Goal: Task Accomplishment & Management: Manage account settings

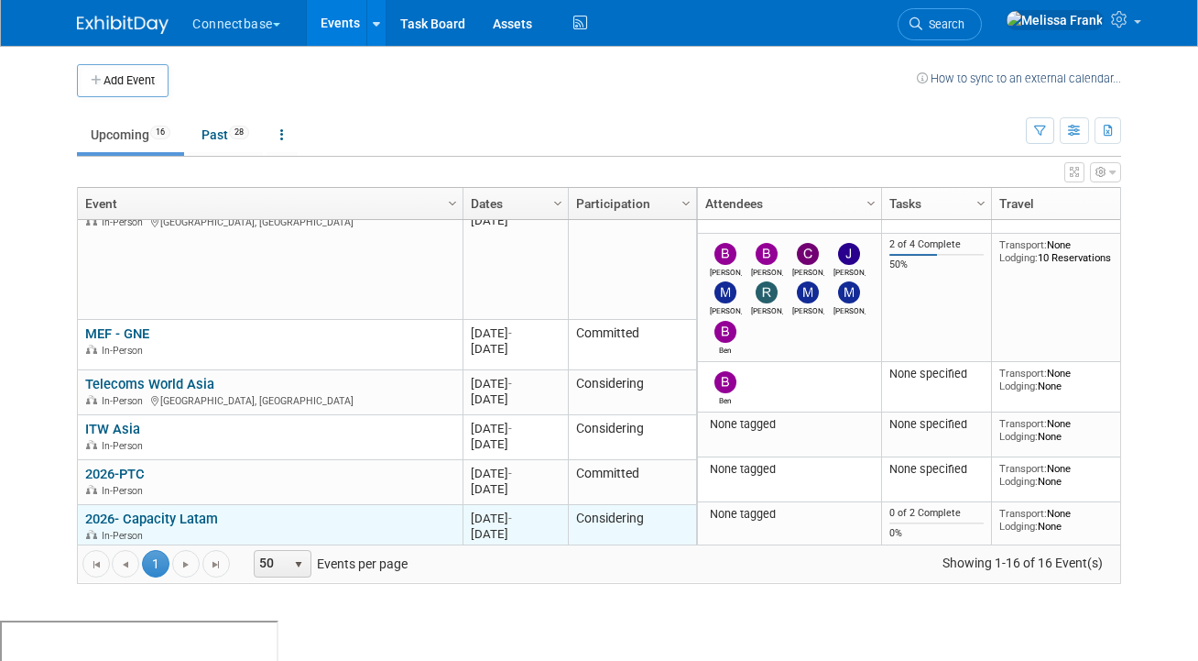
scroll to position [428, 0]
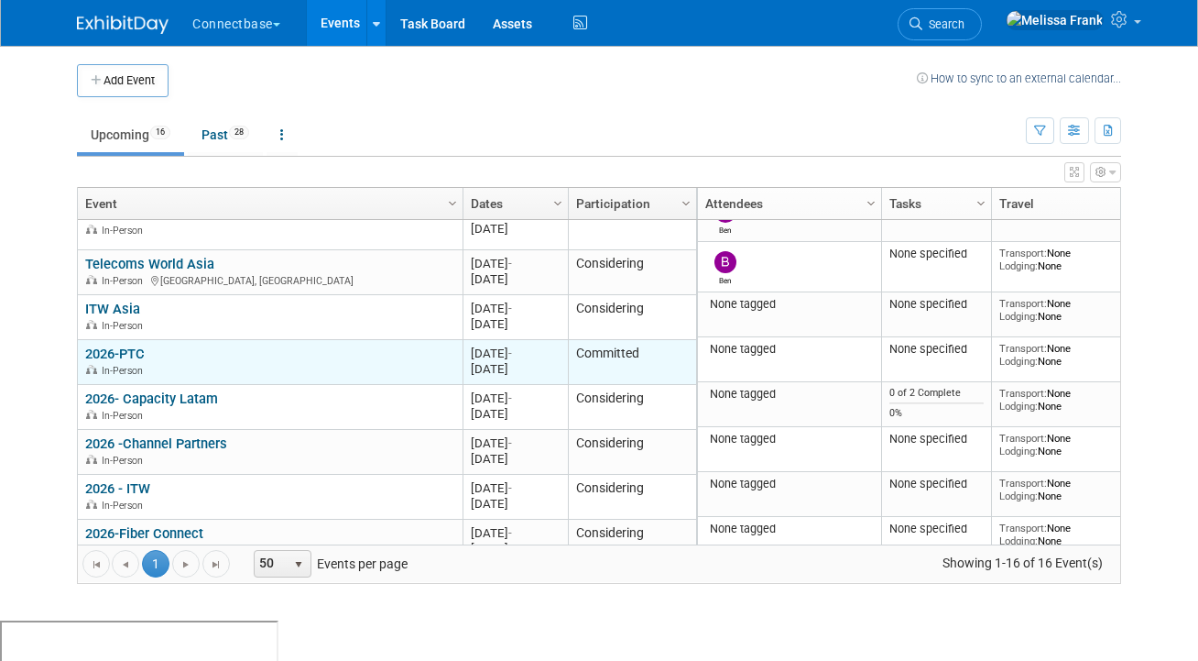
click at [113, 354] on link "2026-PTC" at bounding box center [115, 353] width 60 height 16
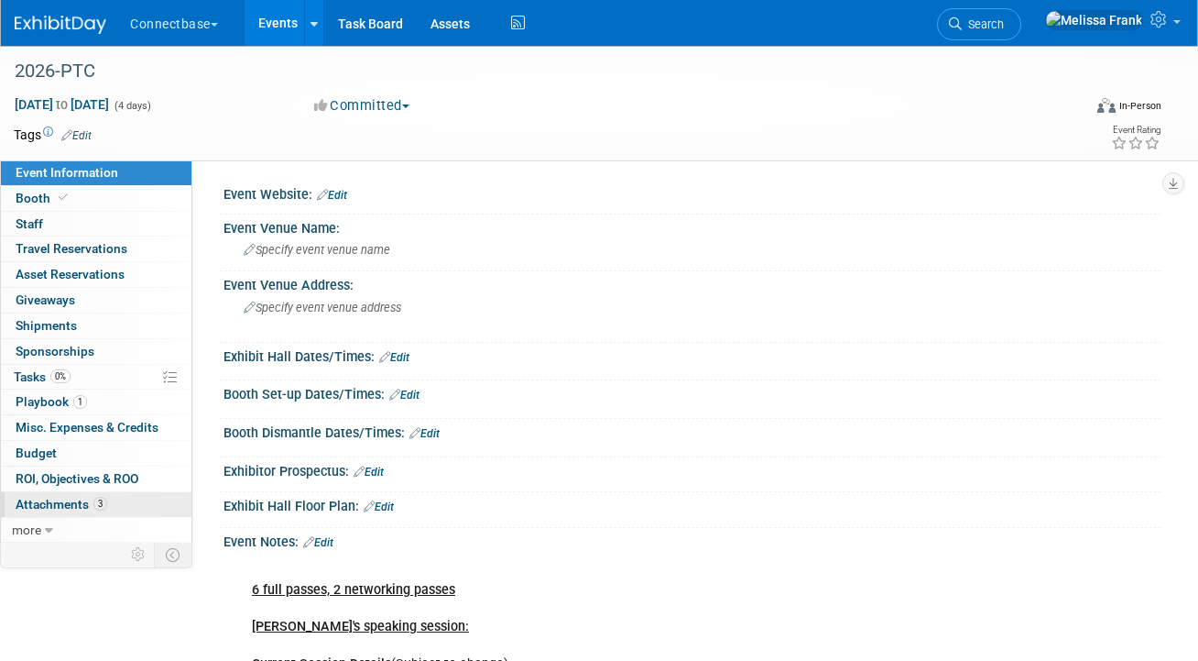
click at [78, 507] on span "Attachments 3" at bounding box center [62, 504] width 92 height 15
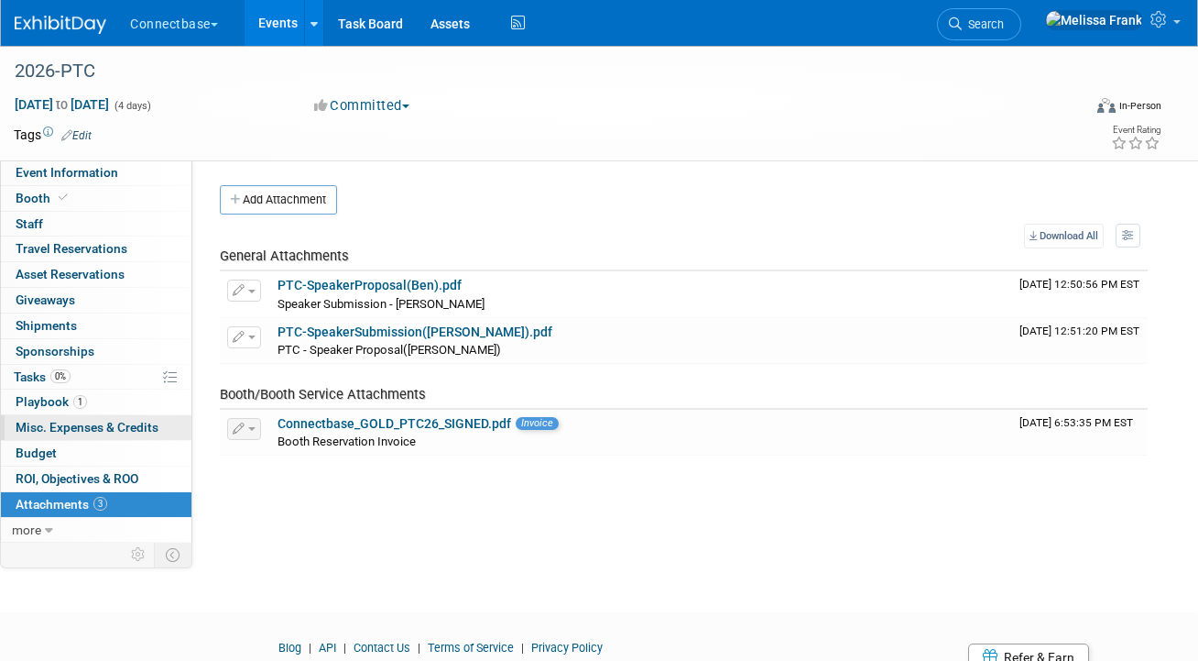
click at [69, 425] on span "Misc. Expenses & Credits 0" at bounding box center [87, 427] width 143 height 15
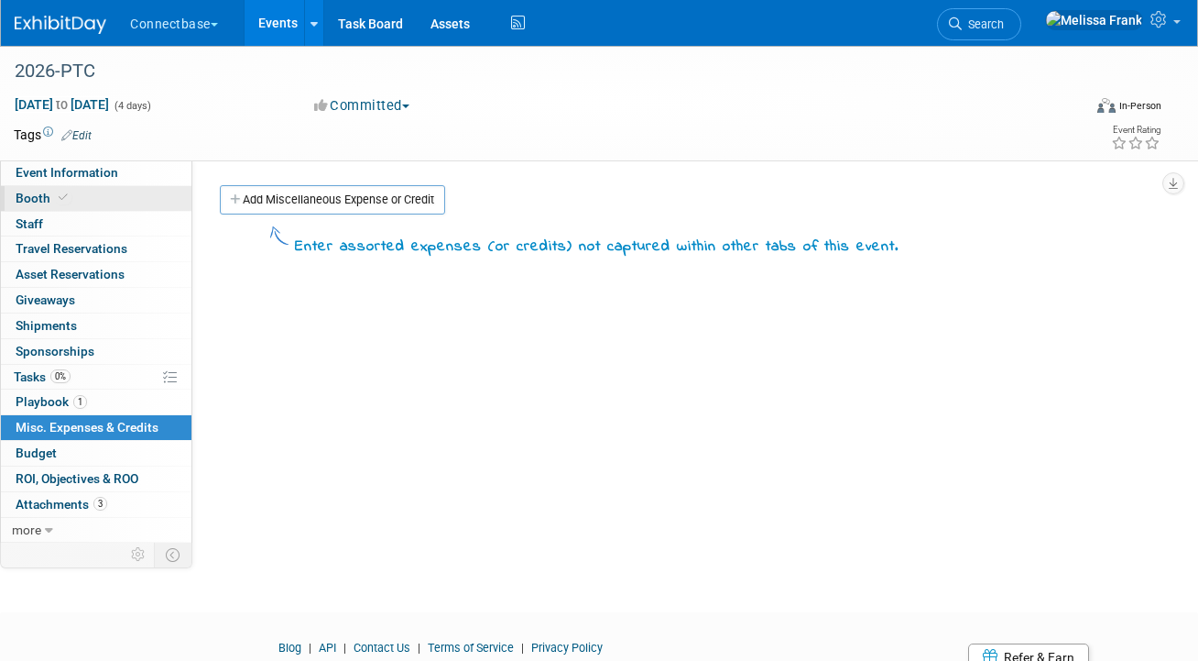
click at [93, 194] on link "Booth" at bounding box center [96, 198] width 191 height 25
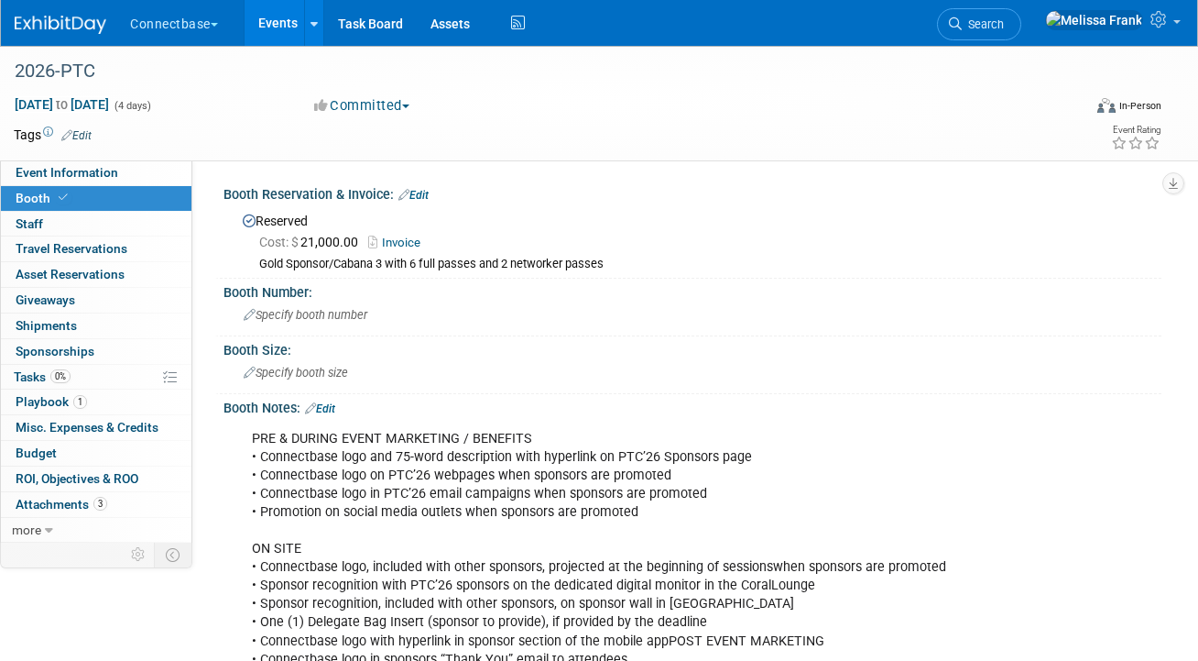
click at [405, 235] on link "Invoice" at bounding box center [398, 242] width 61 height 14
click at [421, 194] on link "Edit" at bounding box center [414, 195] width 30 height 13
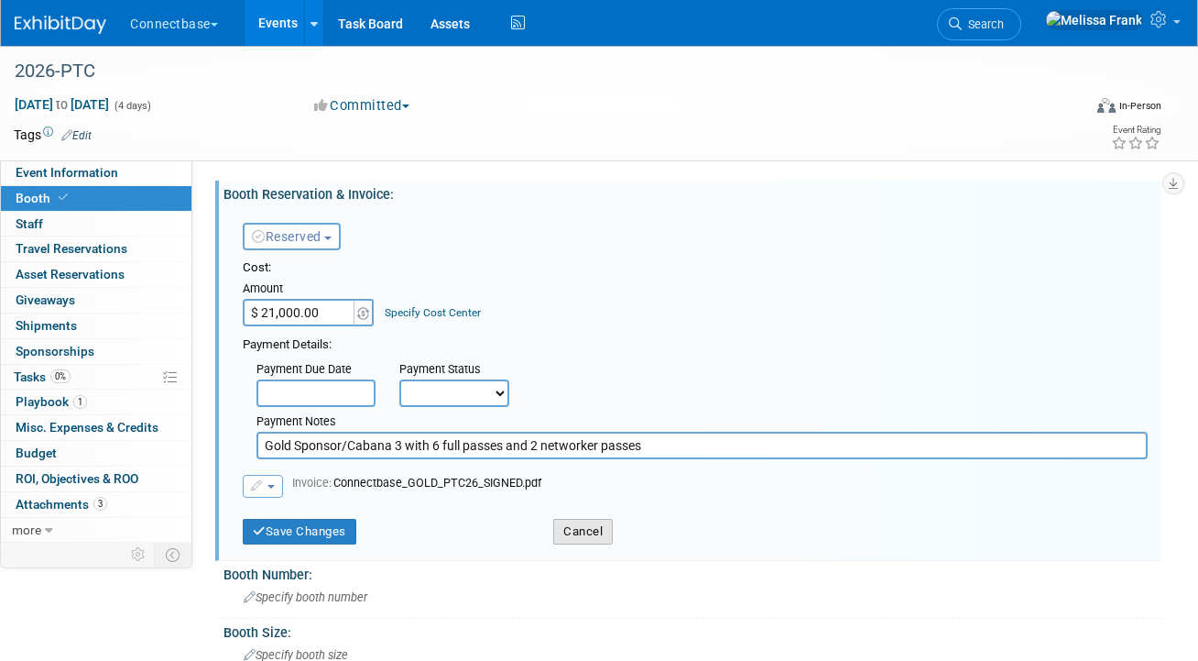
click at [574, 527] on button "Cancel" at bounding box center [583, 532] width 60 height 26
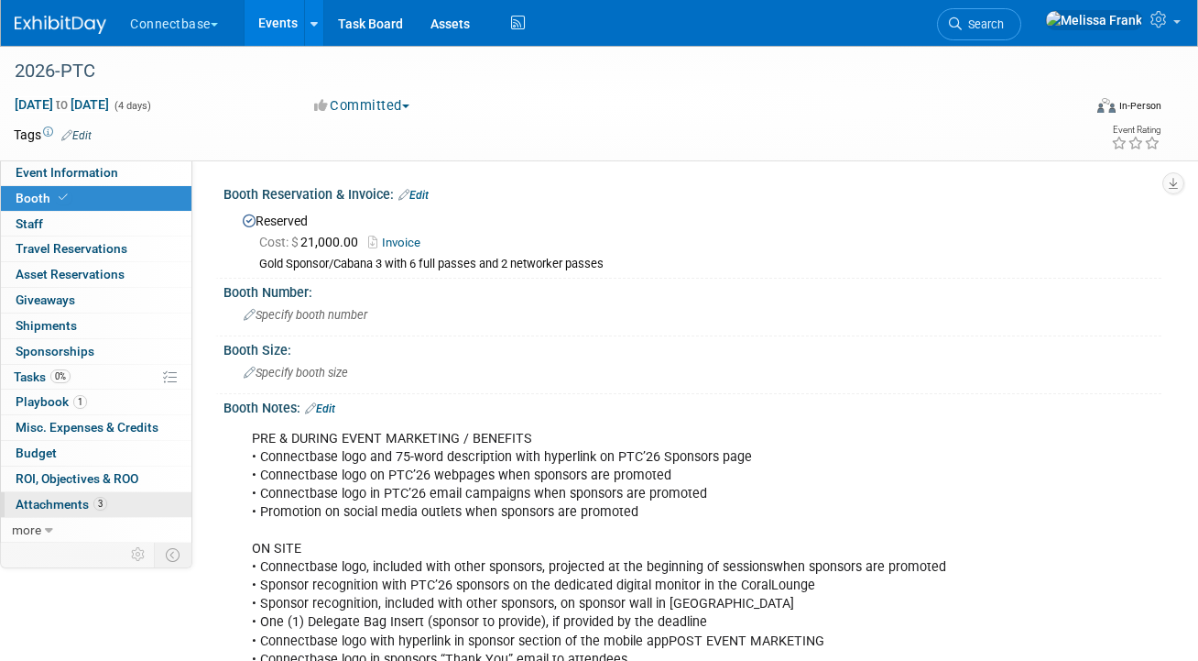
click at [68, 501] on span "Attachments 3" at bounding box center [62, 504] width 92 height 15
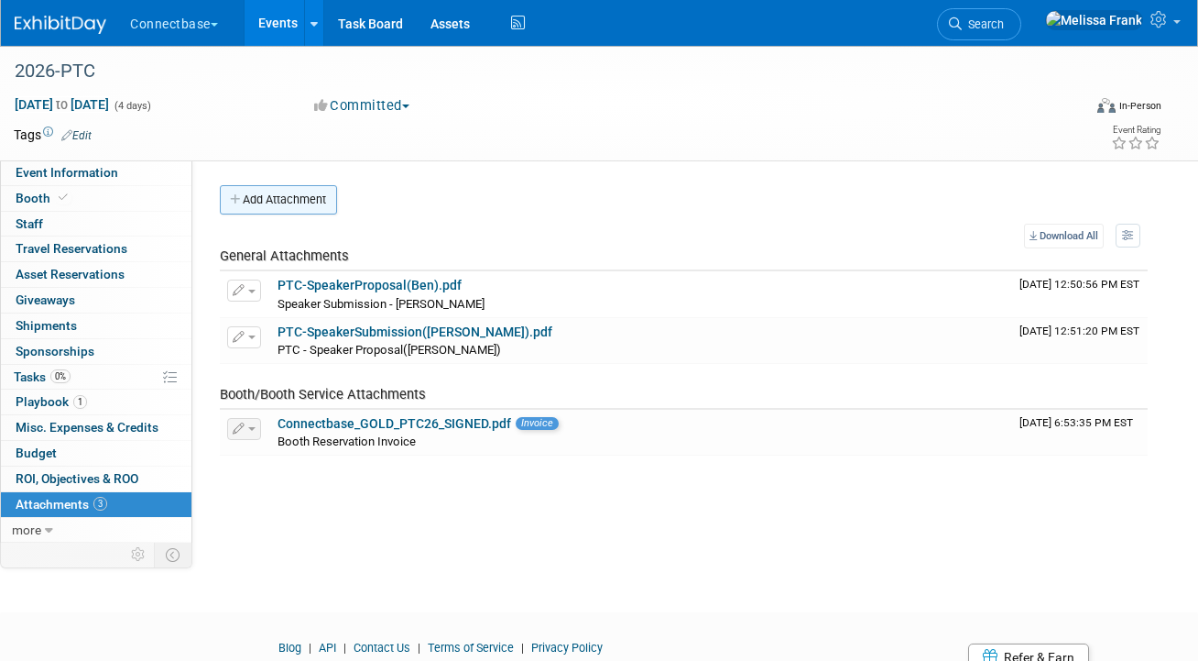
click at [291, 193] on button "Add Attachment" at bounding box center [278, 199] width 117 height 29
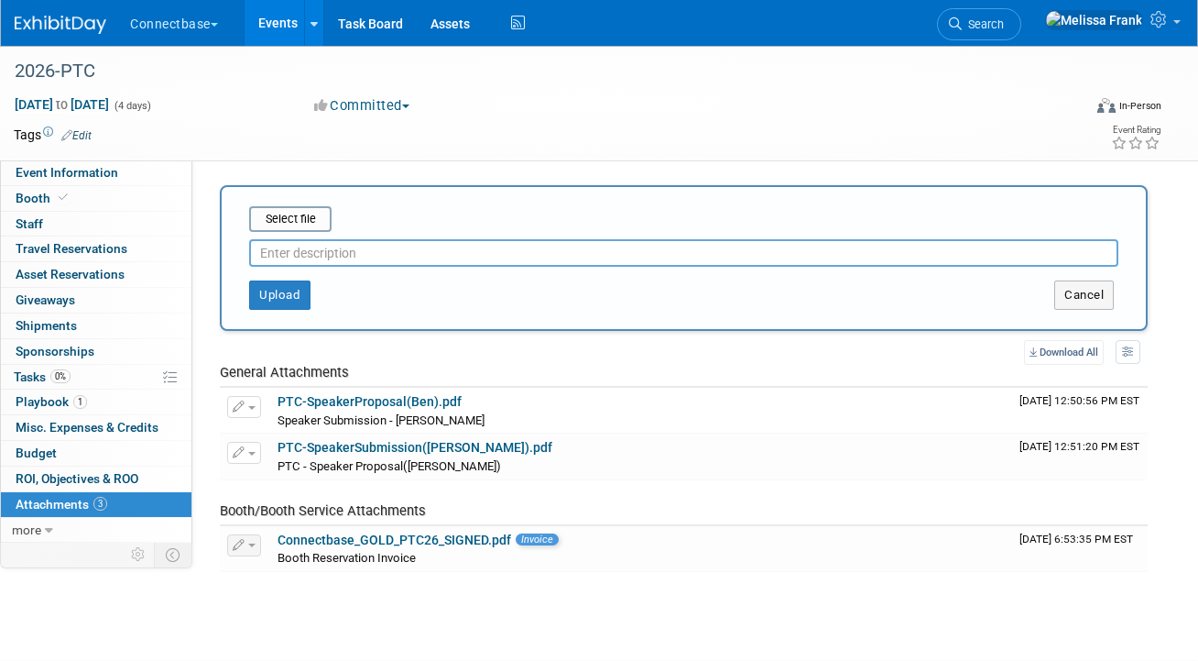
click at [341, 250] on input "text" at bounding box center [683, 252] width 869 height 27
type input "Paid Invoice"
click at [292, 292] on button "Upload" at bounding box center [279, 294] width 61 height 29
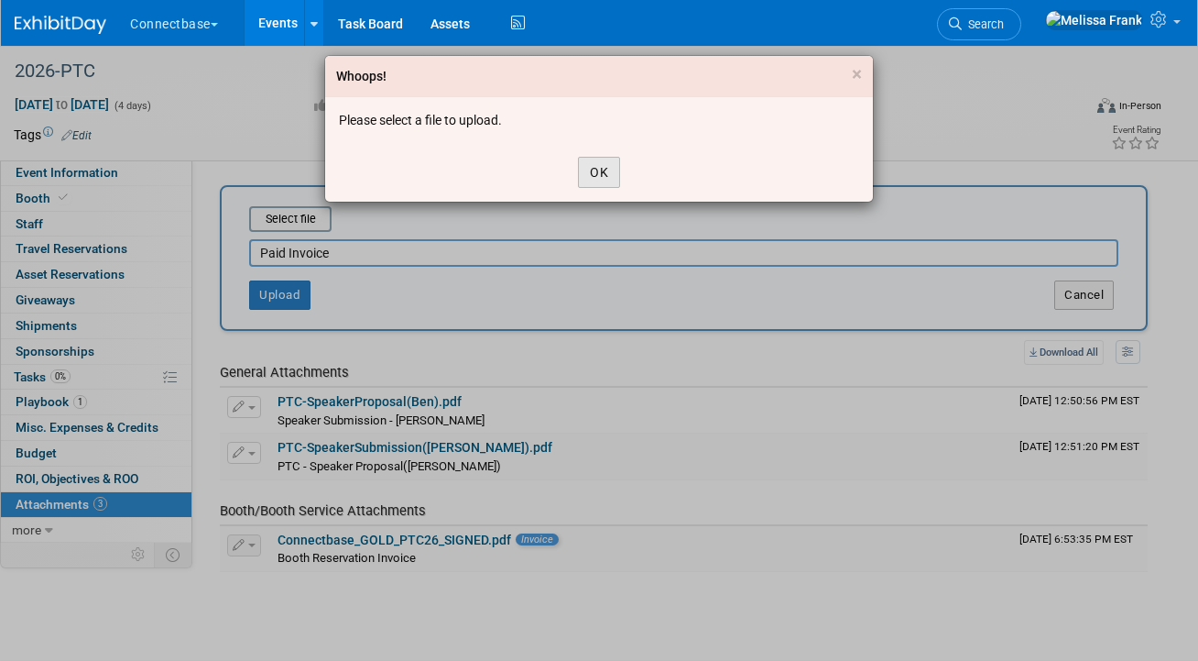
click at [591, 174] on button "OK" at bounding box center [599, 172] width 42 height 31
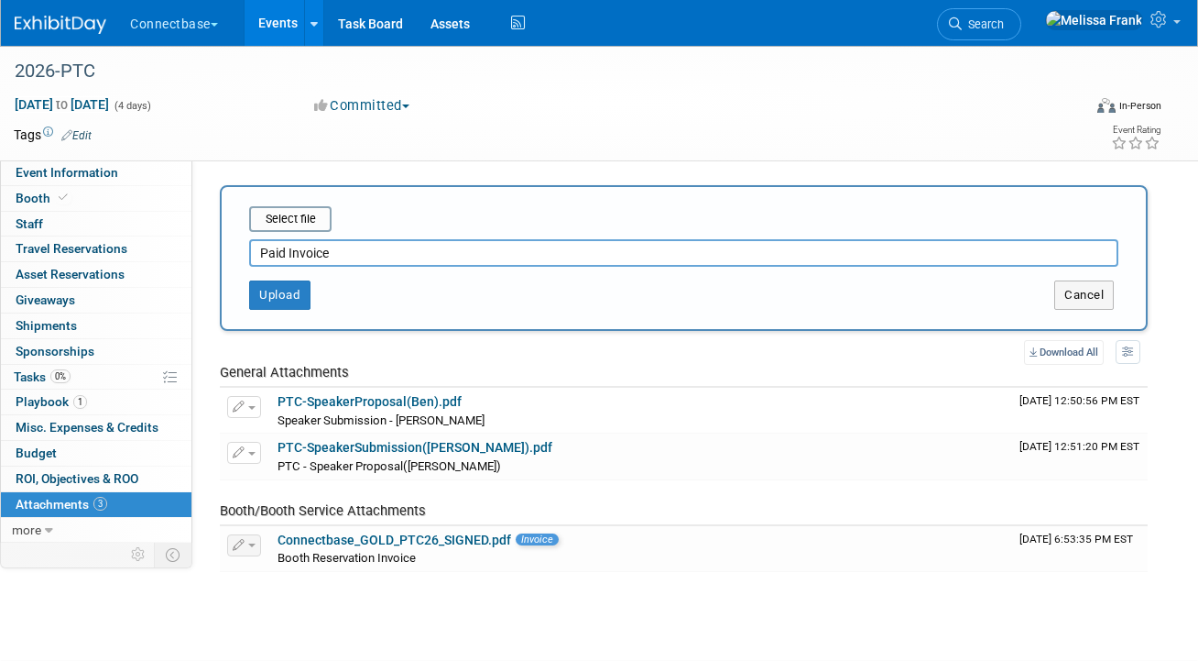
click at [443, 135] on td at bounding box center [529, 135] width 874 height 18
click at [280, 218] on input "file" at bounding box center [221, 219] width 218 height 22
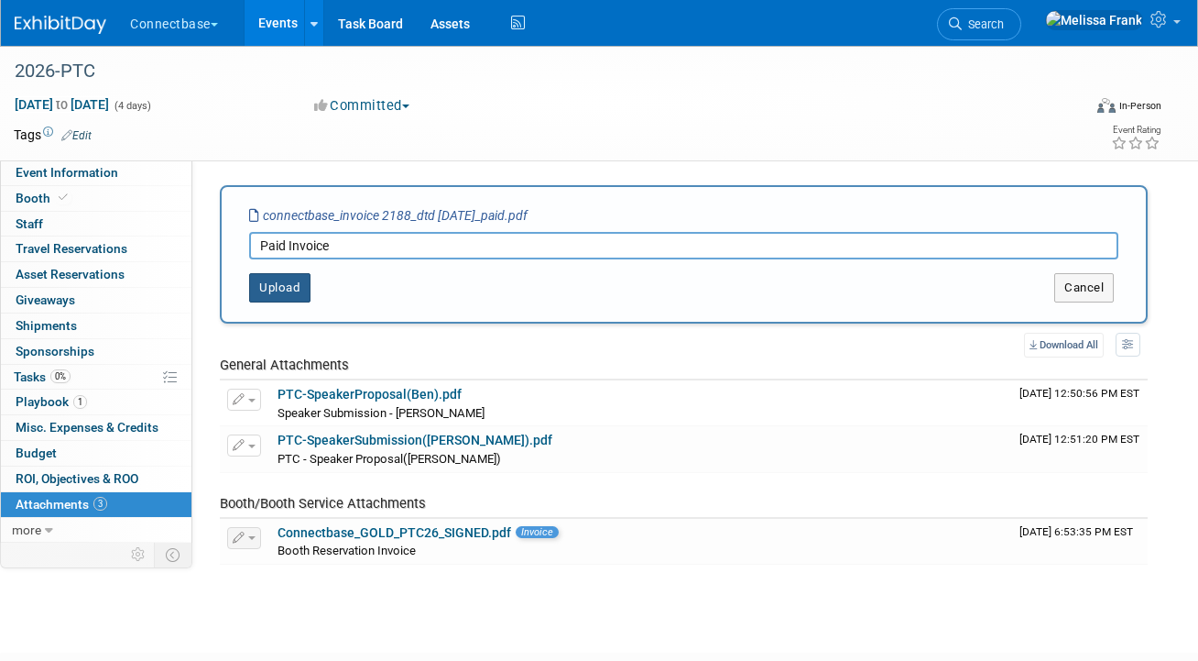
click at [269, 292] on button "Upload" at bounding box center [279, 287] width 61 height 29
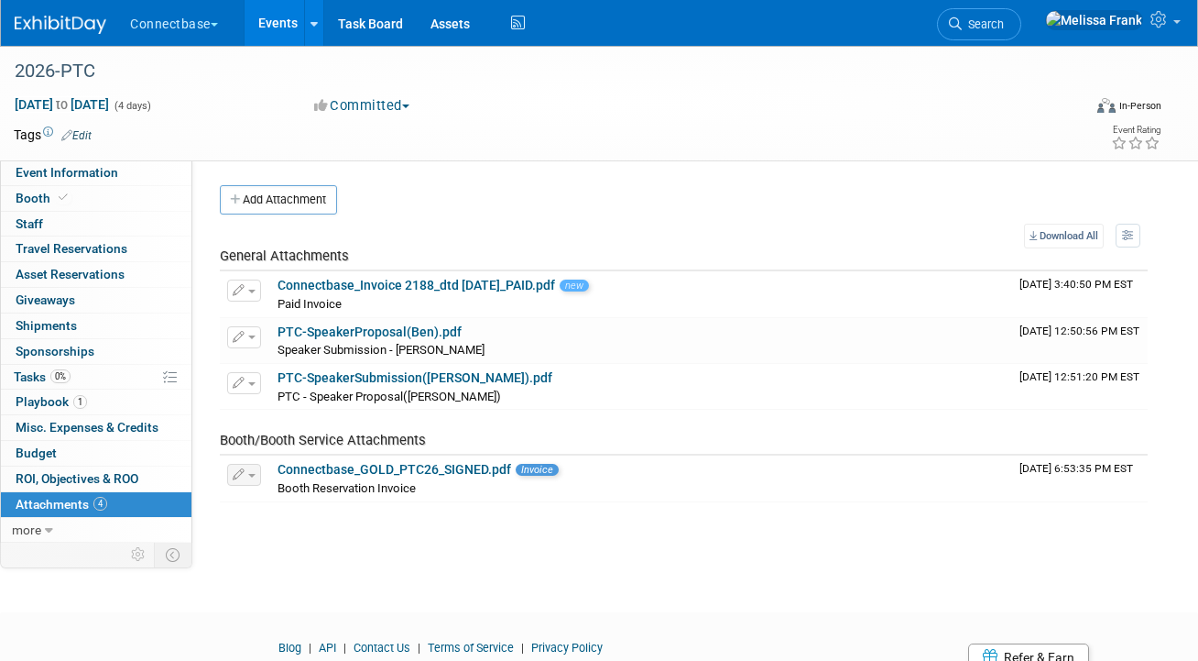
click at [286, 22] on link "Events" at bounding box center [278, 23] width 67 height 46
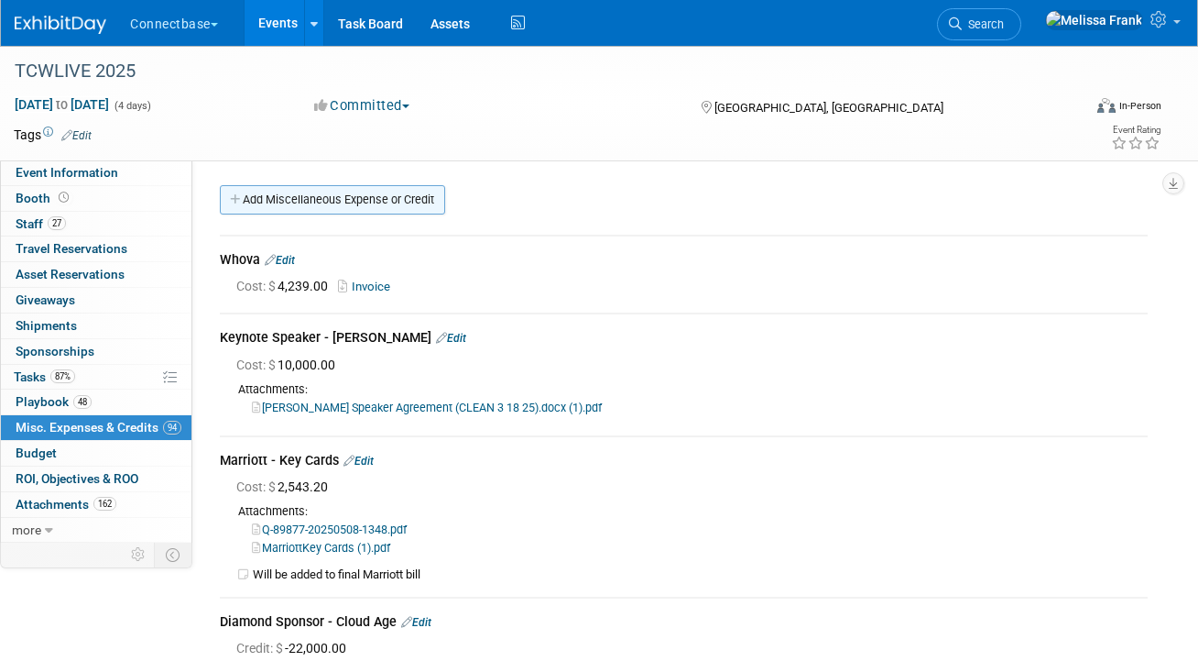
click at [296, 207] on link "Add Miscellaneous Expense or Credit" at bounding box center [332, 199] width 225 height 29
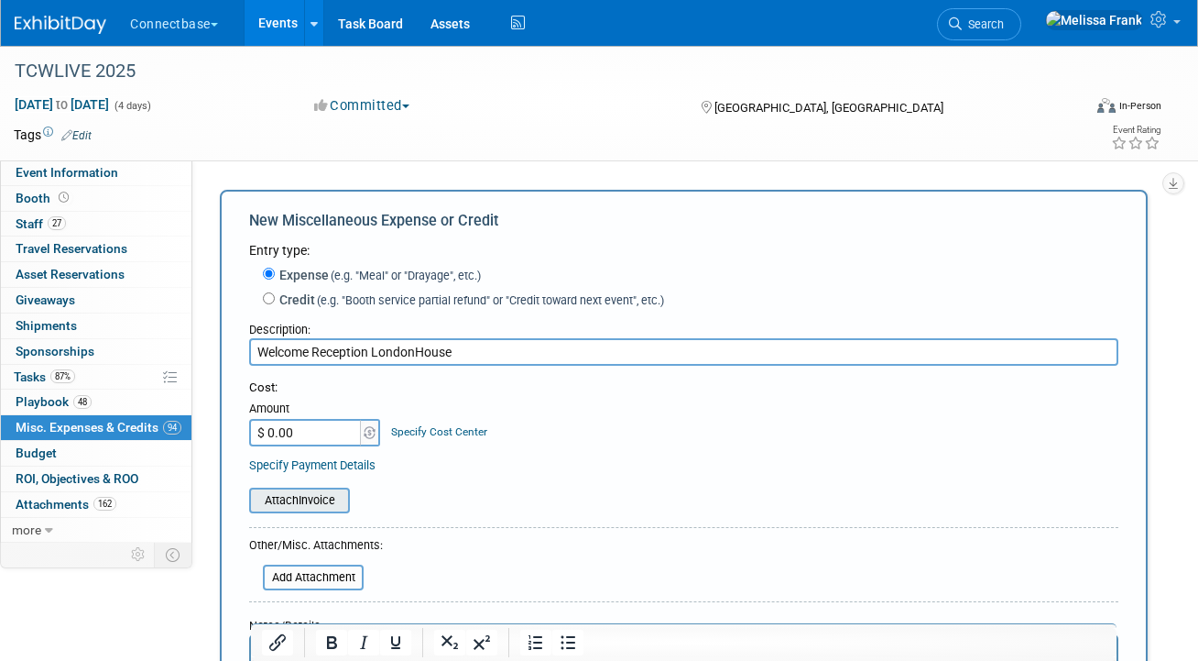
type input "Welcome Reception LondonHouse"
click at [300, 494] on input "file" at bounding box center [239, 500] width 218 height 22
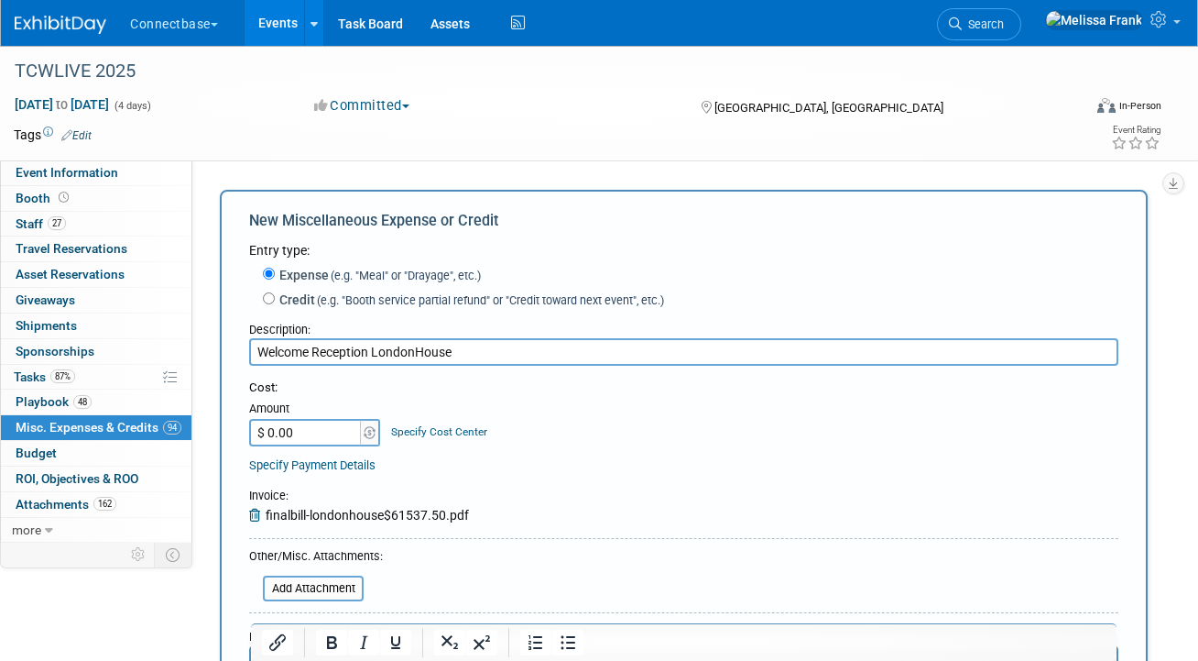
click at [309, 433] on input "$ 0.00" at bounding box center [306, 432] width 115 height 27
type input "$ 61,537.50"
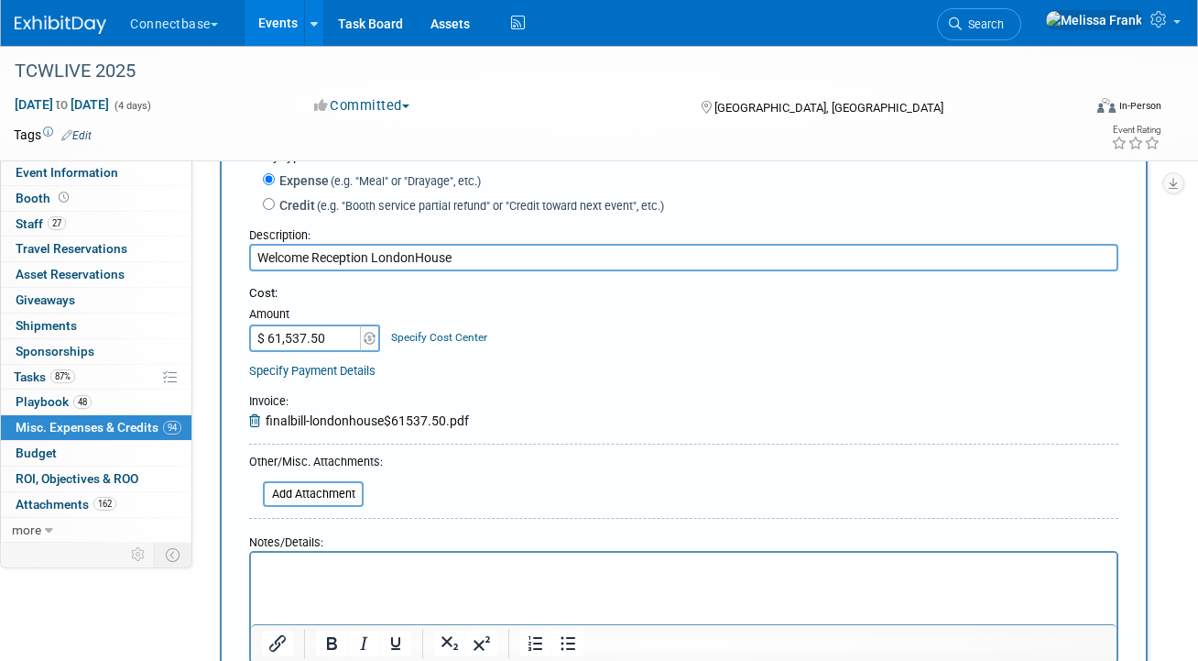
scroll to position [191, 0]
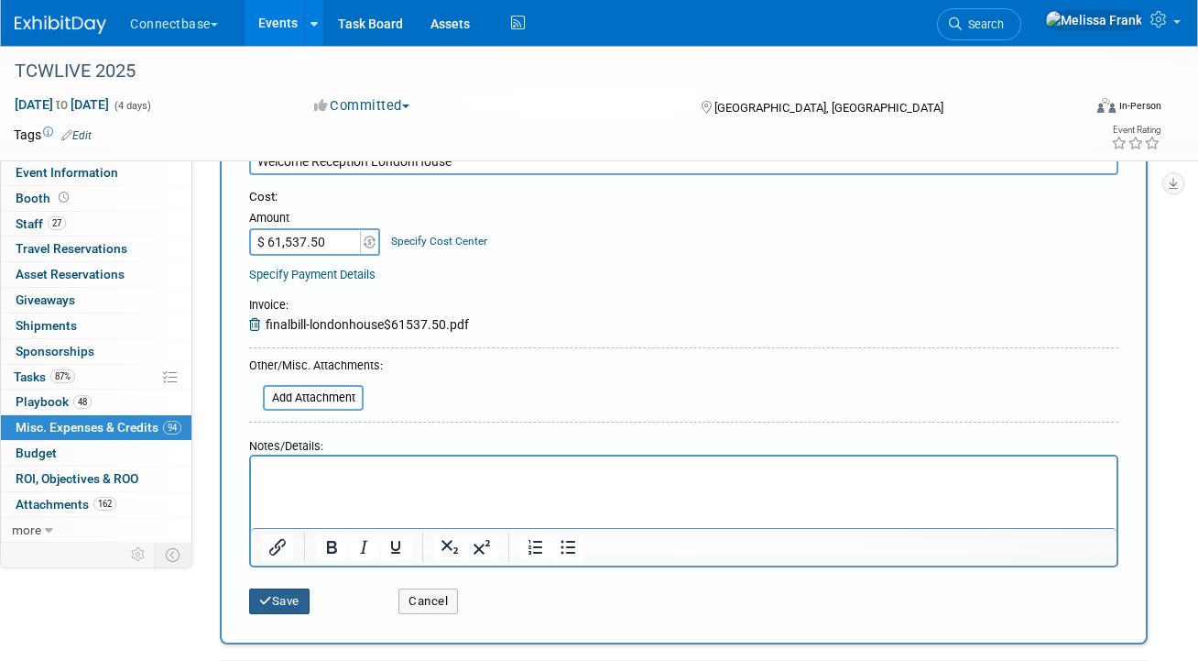
click at [293, 597] on button "Save" at bounding box center [279, 601] width 60 height 26
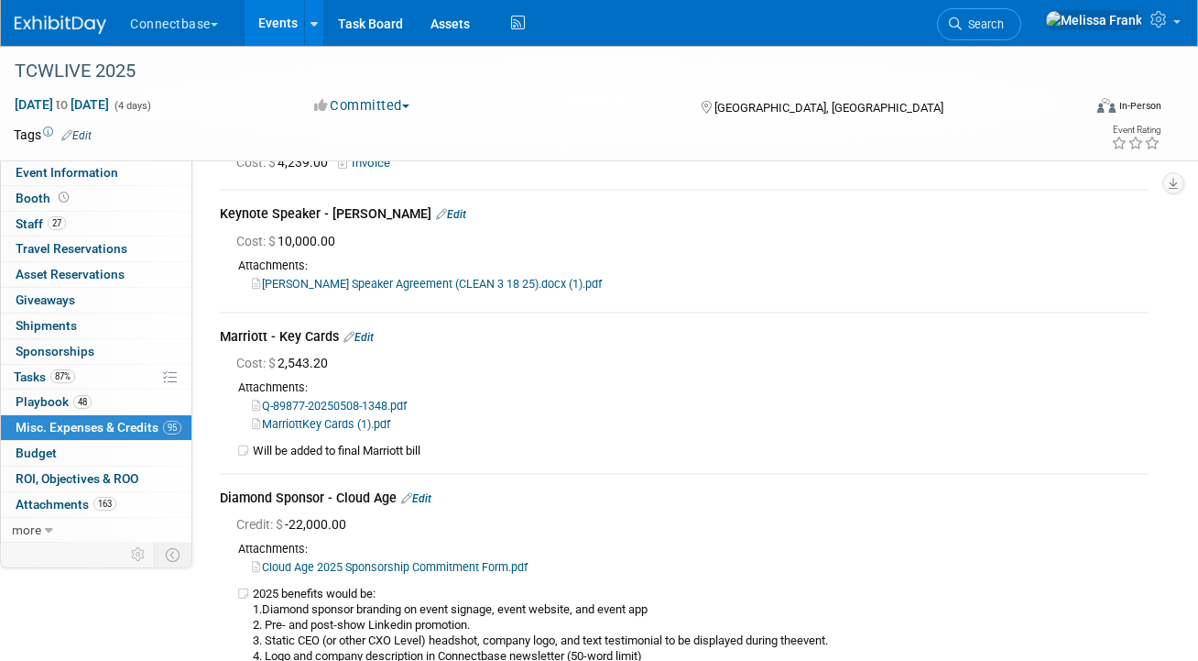
scroll to position [0, 0]
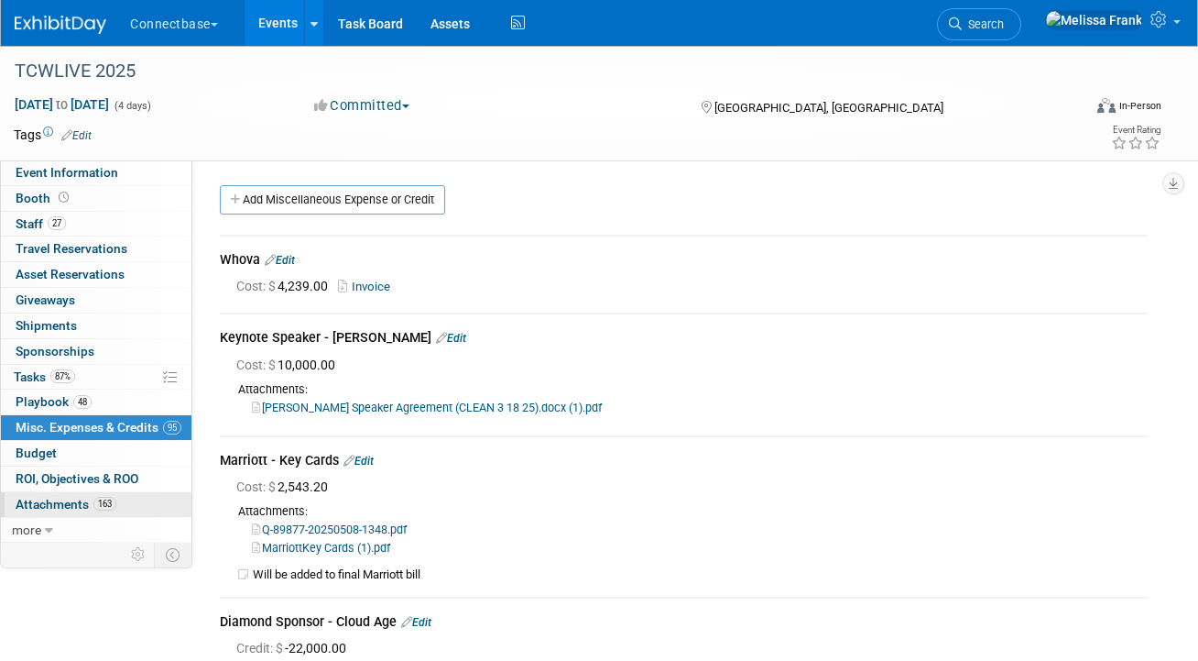
click at [74, 494] on link "163 Attachments 163" at bounding box center [96, 504] width 191 height 25
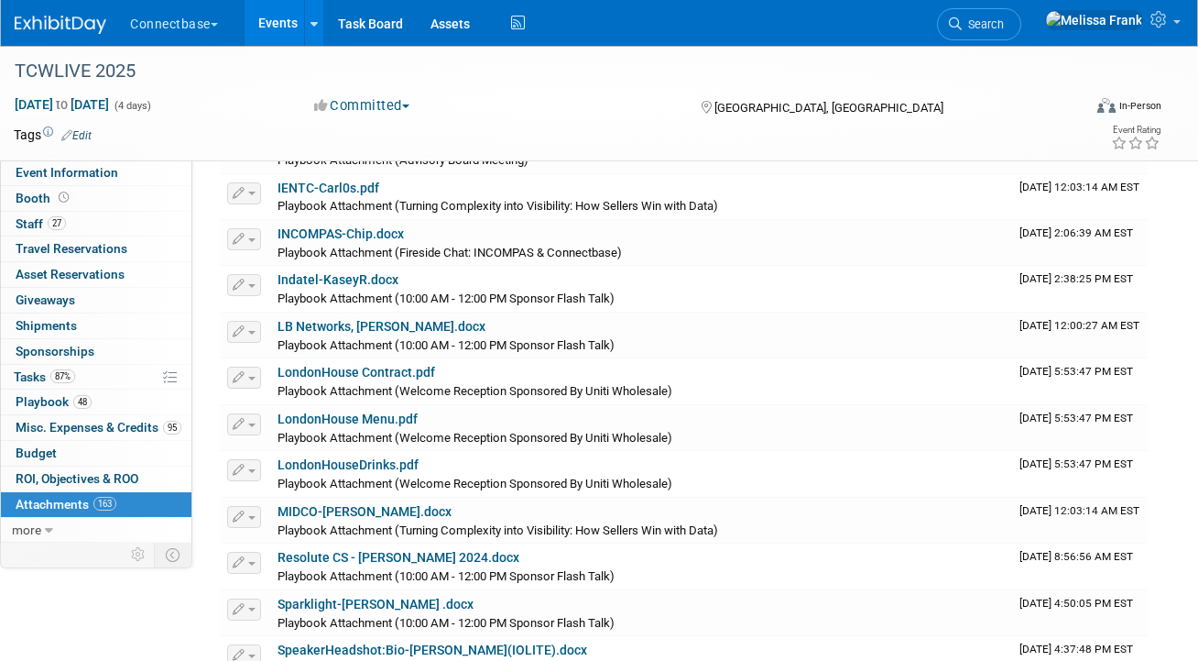
scroll to position [2520, 0]
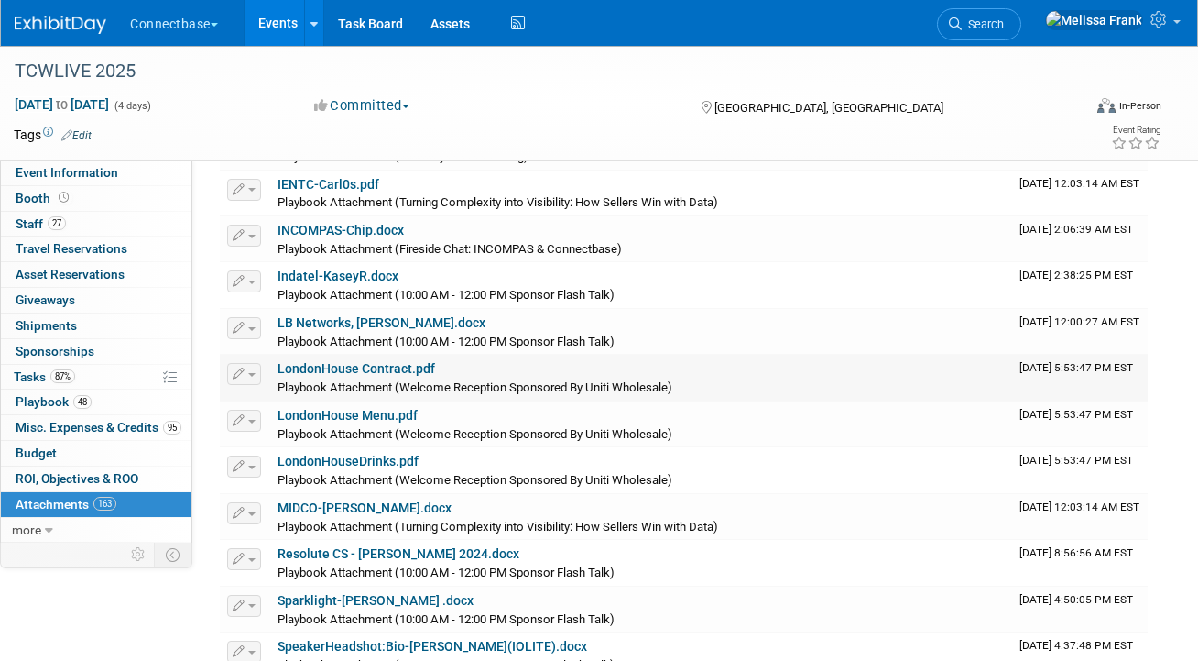
click at [399, 369] on link "LondonHouse Contract.pdf" at bounding box center [357, 368] width 158 height 15
